Goal: Information Seeking & Learning: Learn about a topic

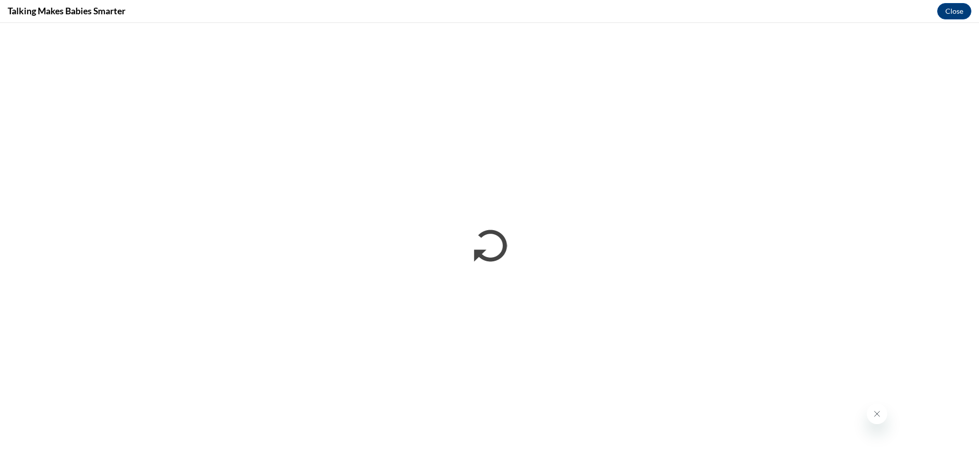
click at [874, 415] on icon "Close message from company" at bounding box center [877, 414] width 8 height 8
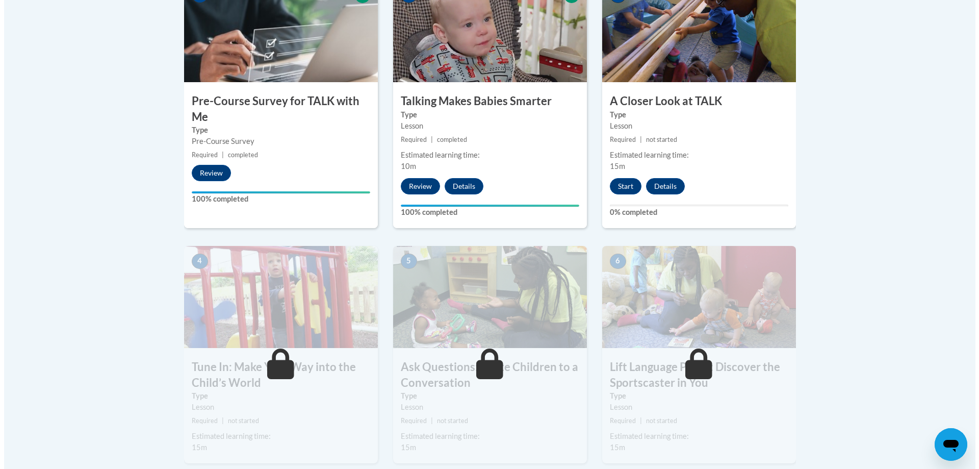
scroll to position [357, 0]
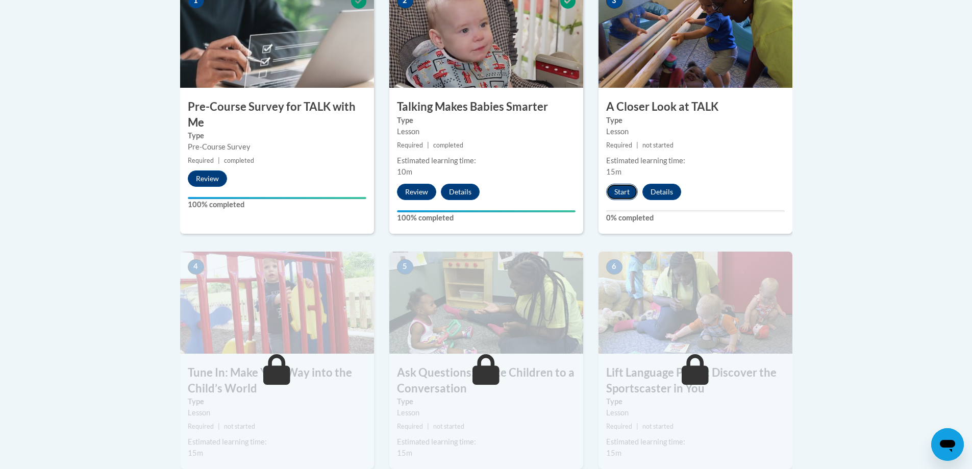
click at [614, 189] on button "Start" at bounding box center [622, 192] width 32 height 16
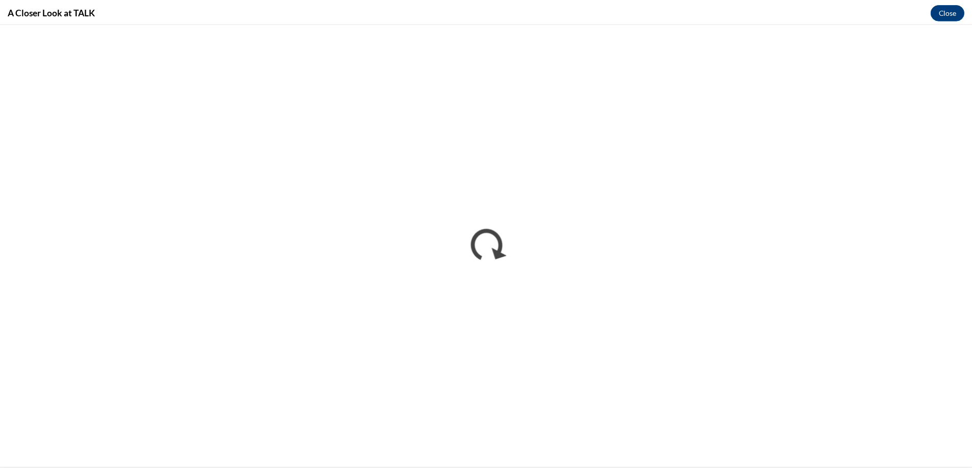
scroll to position [0, 0]
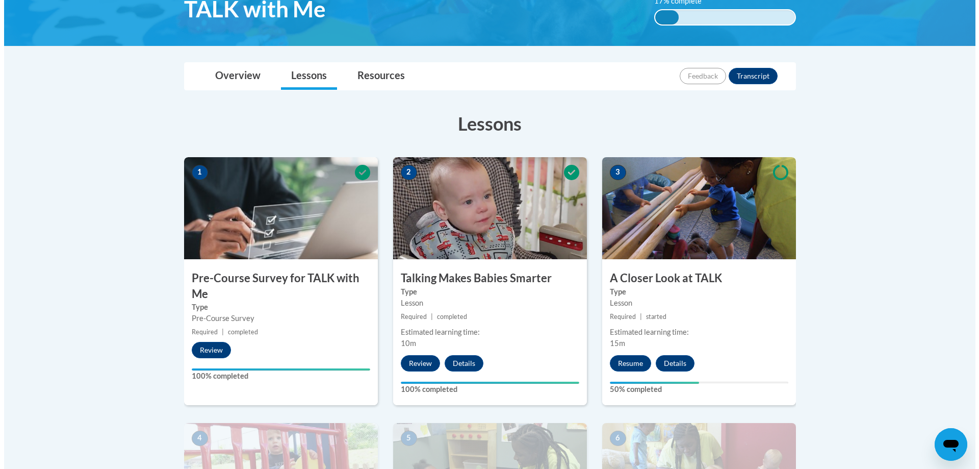
scroll to position [204, 0]
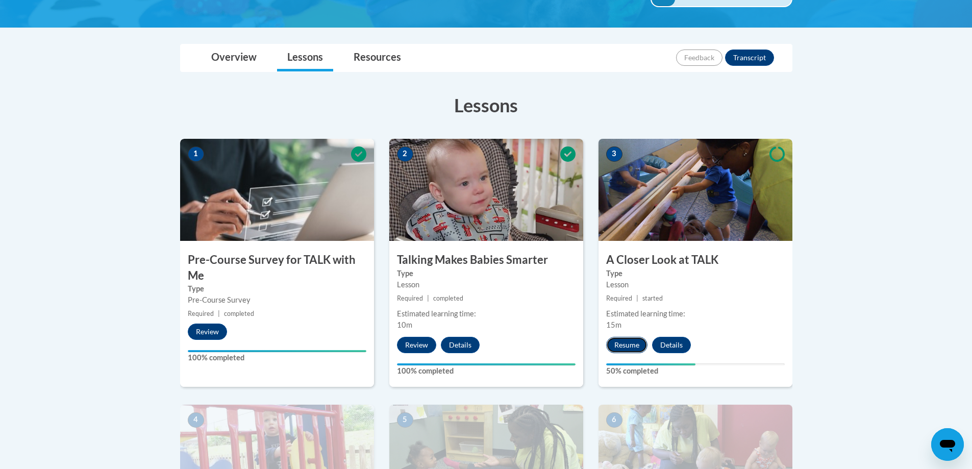
click at [630, 339] on button "Resume" at bounding box center [626, 345] width 41 height 16
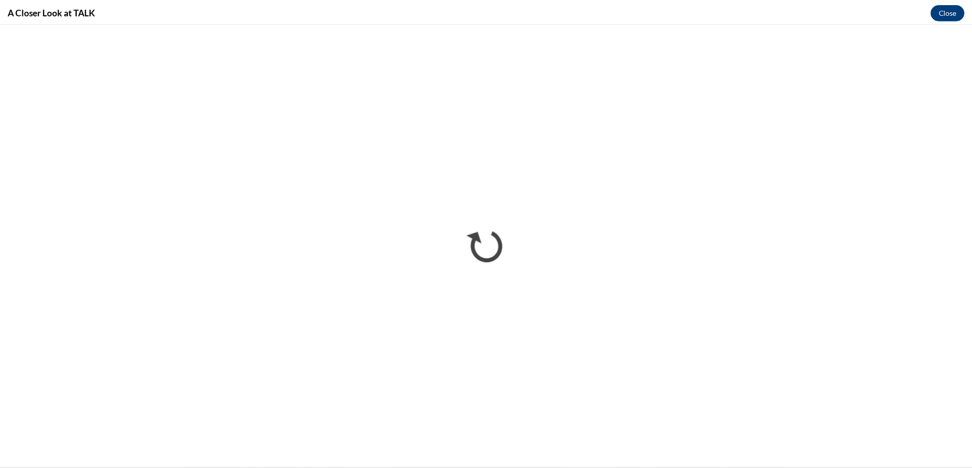
scroll to position [0, 0]
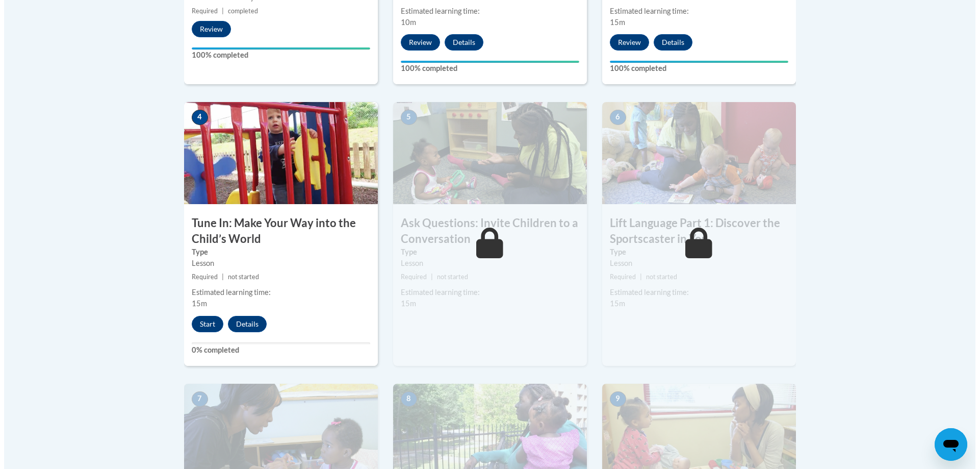
scroll to position [510, 0]
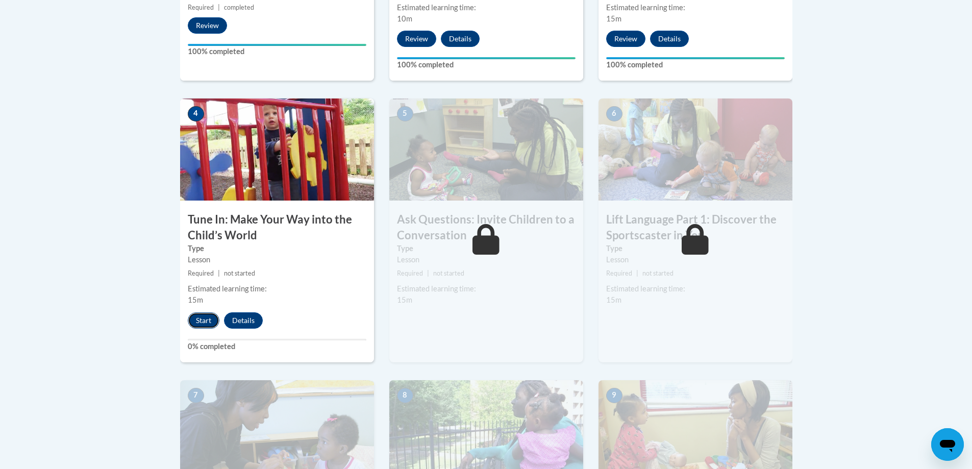
click at [196, 319] on button "Start" at bounding box center [204, 320] width 32 height 16
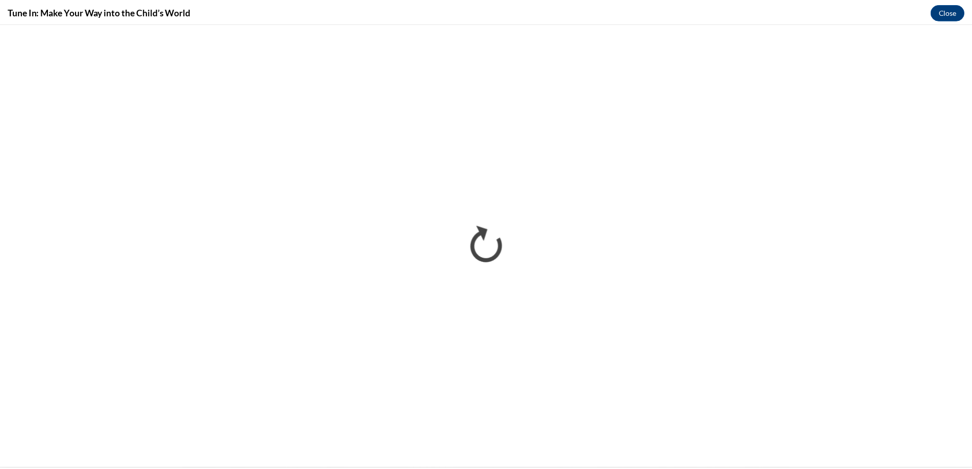
scroll to position [0, 0]
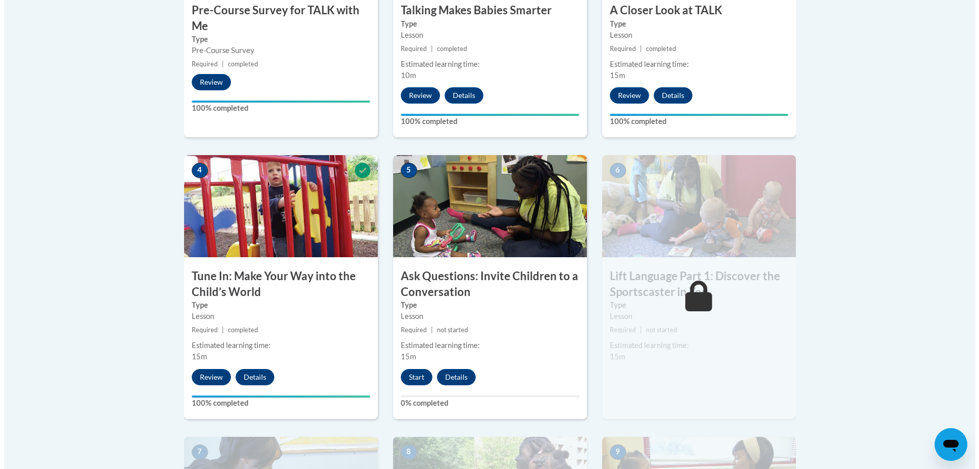
scroll to position [510, 0]
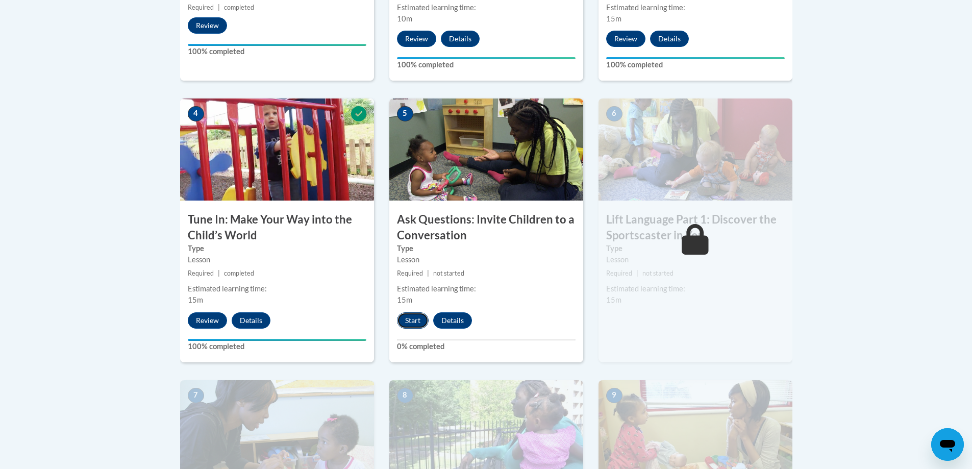
click at [417, 315] on button "Start" at bounding box center [413, 320] width 32 height 16
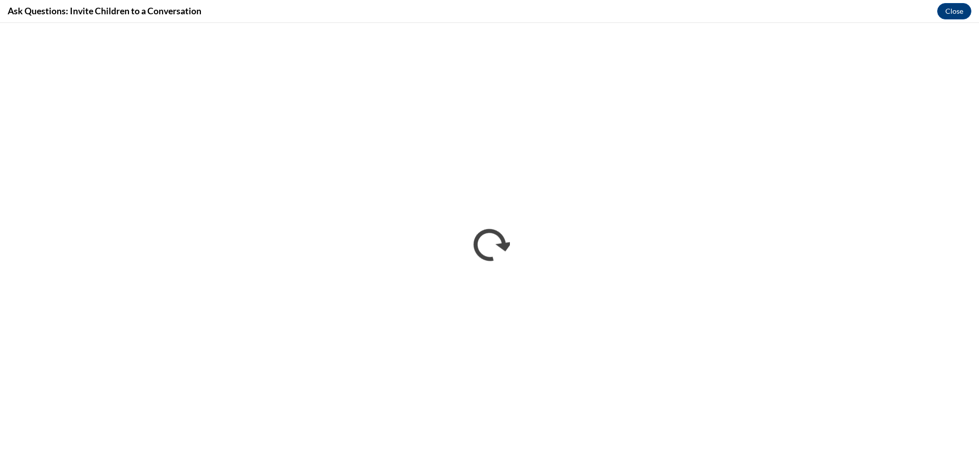
scroll to position [0, 0]
